Goal: Use online tool/utility: Utilize a website feature to perform a specific function

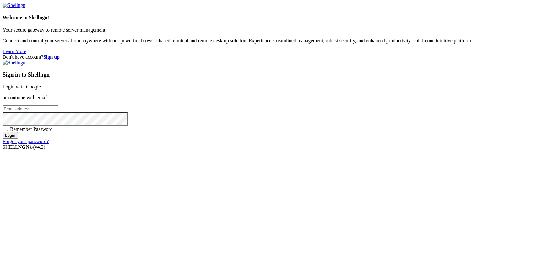
type input "[PERSON_NAME][EMAIL_ADDRESS][DOMAIN_NAME]"
click at [18, 139] on input "Login" at bounding box center [10, 135] width 15 height 7
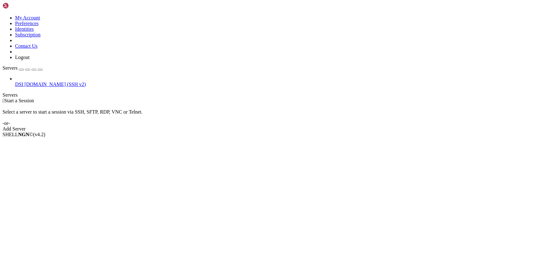
click at [33, 82] on span "[DOMAIN_NAME] (SSH v2)" at bounding box center [56, 84] width 62 height 5
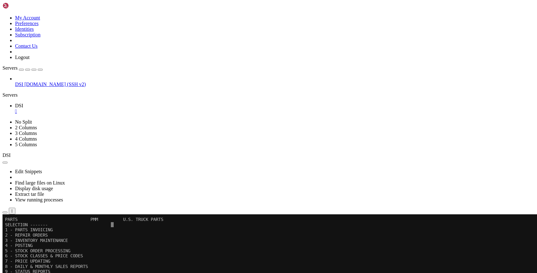
click at [40, 70] on icon "button" at bounding box center [40, 70] width 0 height 0
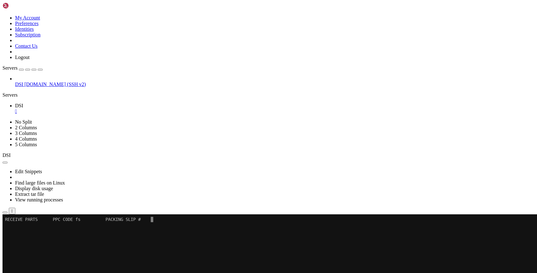
click at [104, 270] on x-row at bounding box center [266, 271] width 522 height 5
click at [112, 268] on x-row at bounding box center [266, 266] width 522 height 5
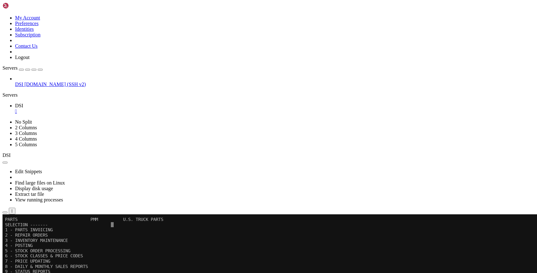
click at [153, 273] on x-row "10 - UPDATE & PURGE PROGRAMS" at bounding box center [266, 277] width 522 height 5
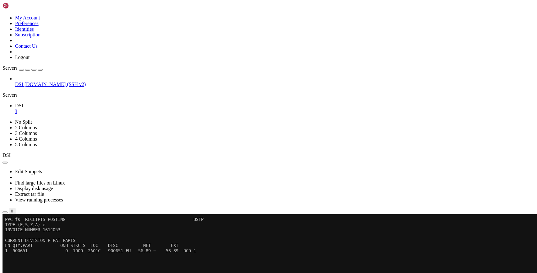
click at [195, 273] on x-row at bounding box center [266, 277] width 522 height 5
click at [195, 273] on x-row "6" at bounding box center [266, 277] width 522 height 5
